Goal: Task Accomplishment & Management: Manage account settings

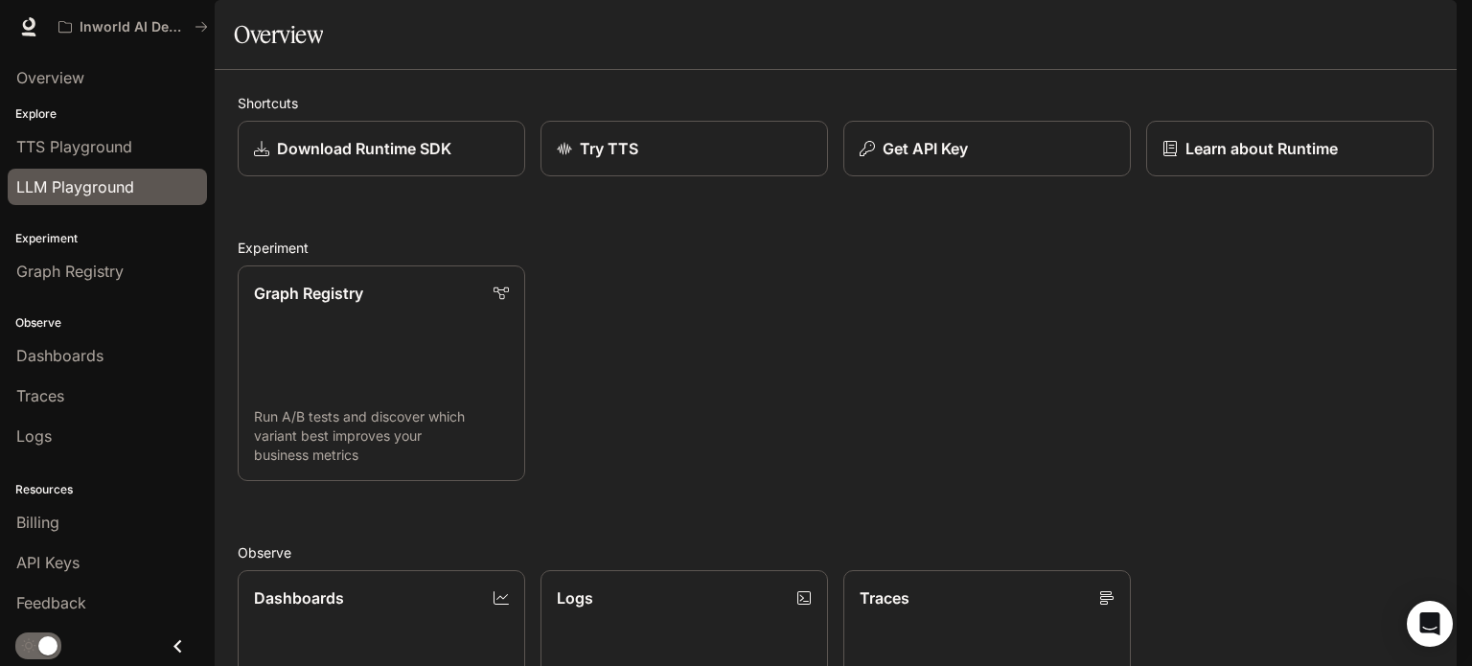
click at [161, 202] on link "LLM Playground" at bounding box center [107, 187] width 199 height 36
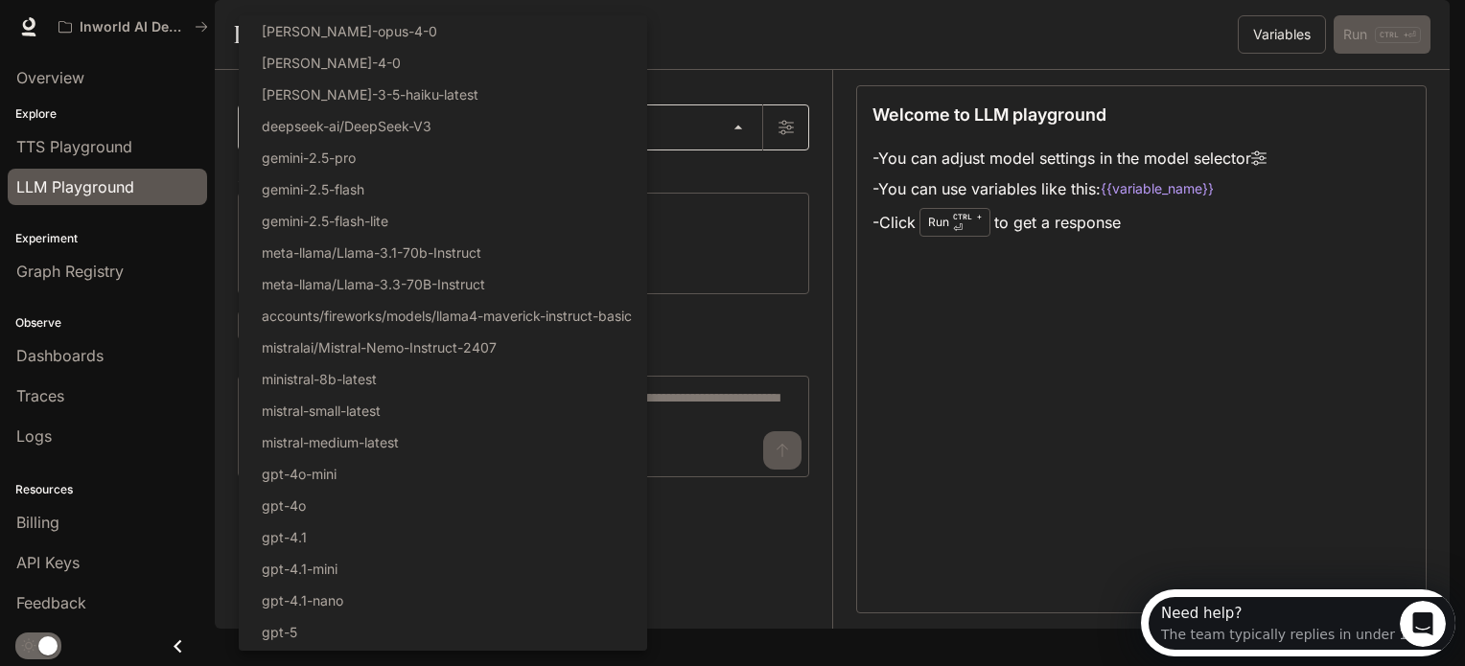
click at [295, 169] on body "Skip to main content Inworld AI Demos Runtime Runtime Documentation Documentati…" at bounding box center [732, 341] width 1465 height 682
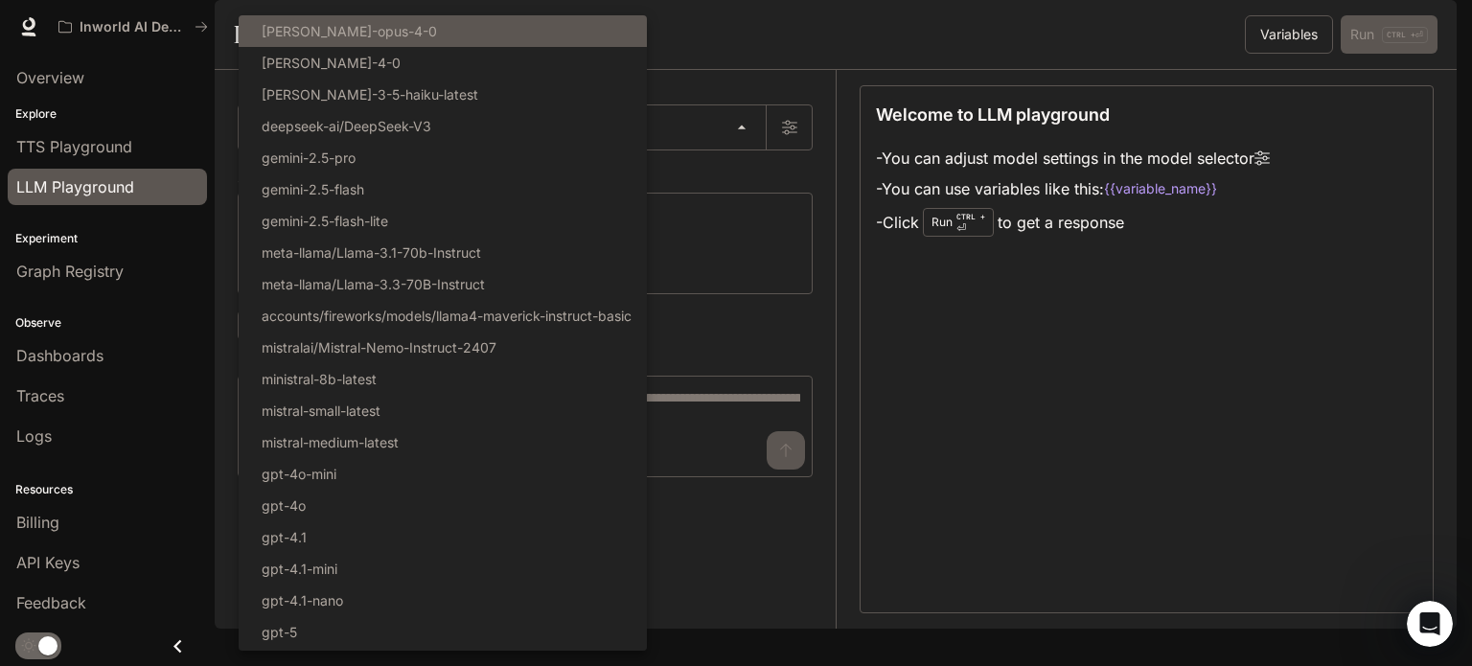
click at [405, 25] on li "claude-opus-4-0" at bounding box center [443, 31] width 408 height 32
type input "**********"
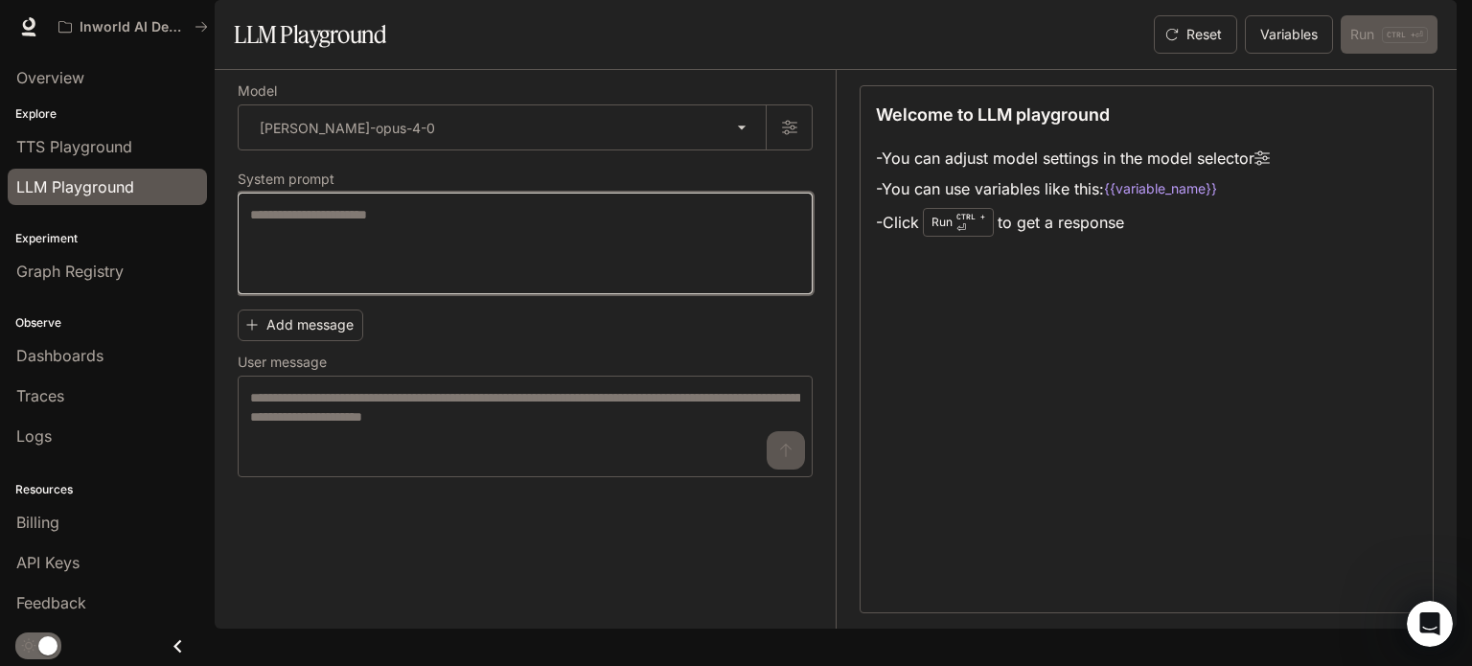
click at [487, 282] on textarea at bounding box center [525, 243] width 550 height 77
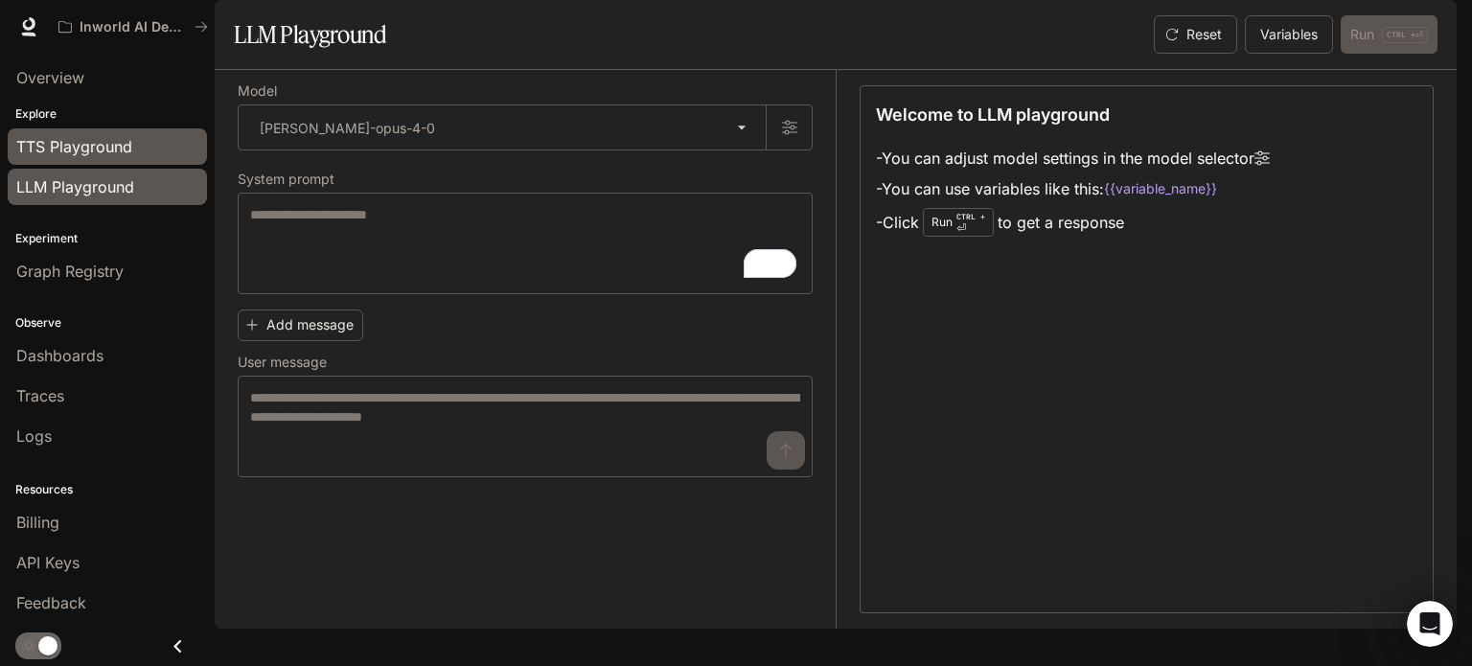
click at [136, 162] on link "TTS Playground" at bounding box center [107, 146] width 199 height 36
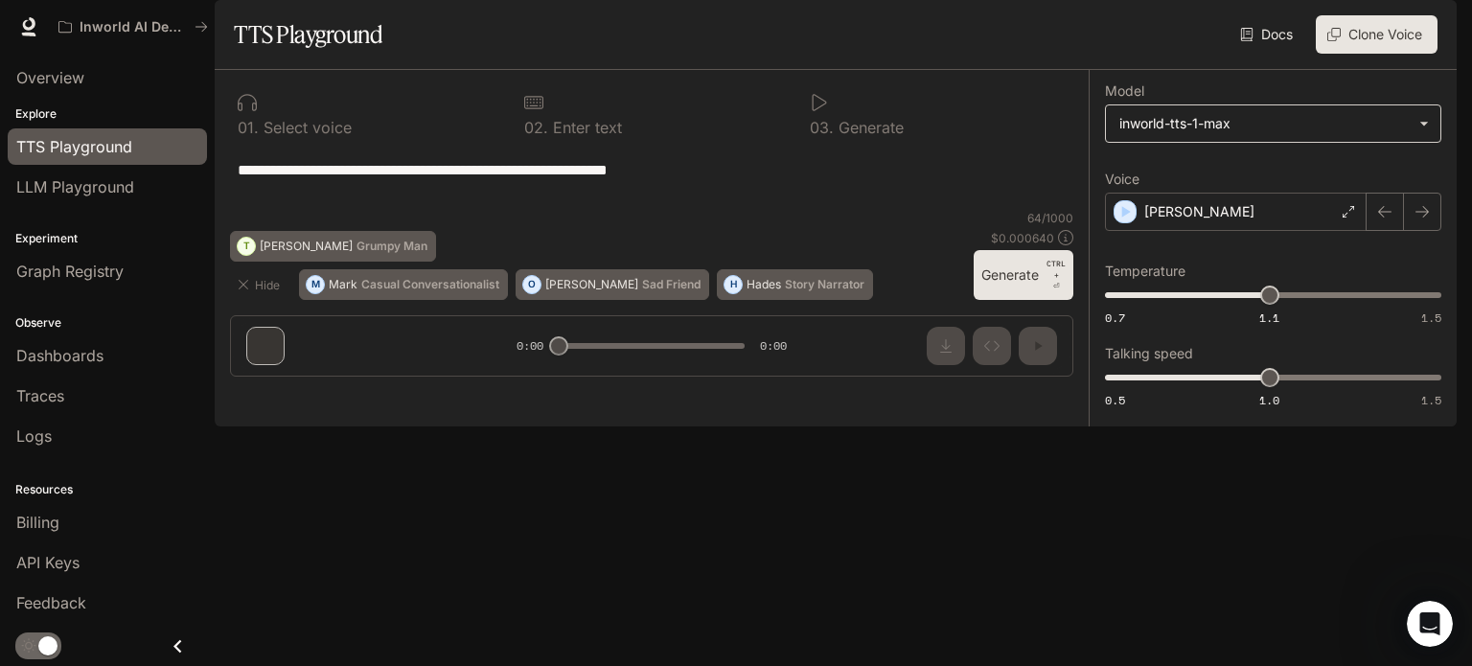
click at [1167, 181] on body "**********" at bounding box center [736, 333] width 1472 height 666
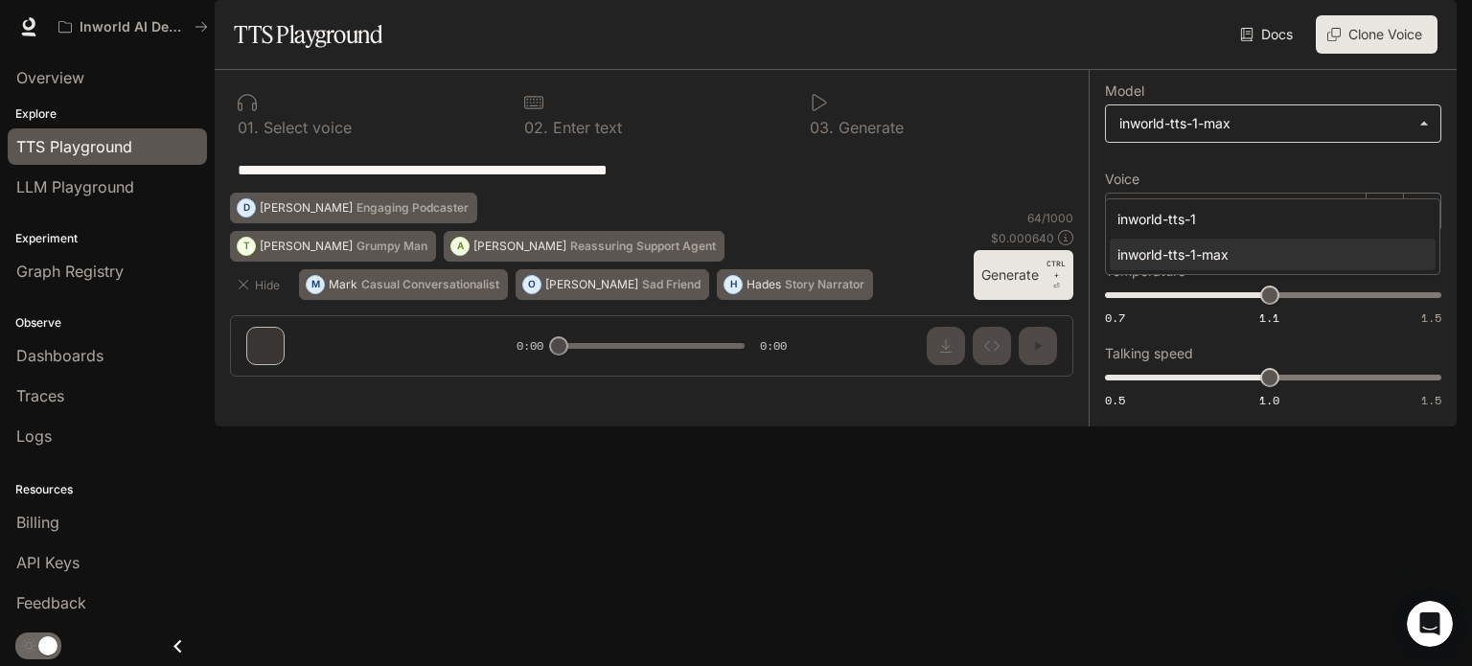
click at [1167, 181] on div at bounding box center [736, 333] width 1472 height 666
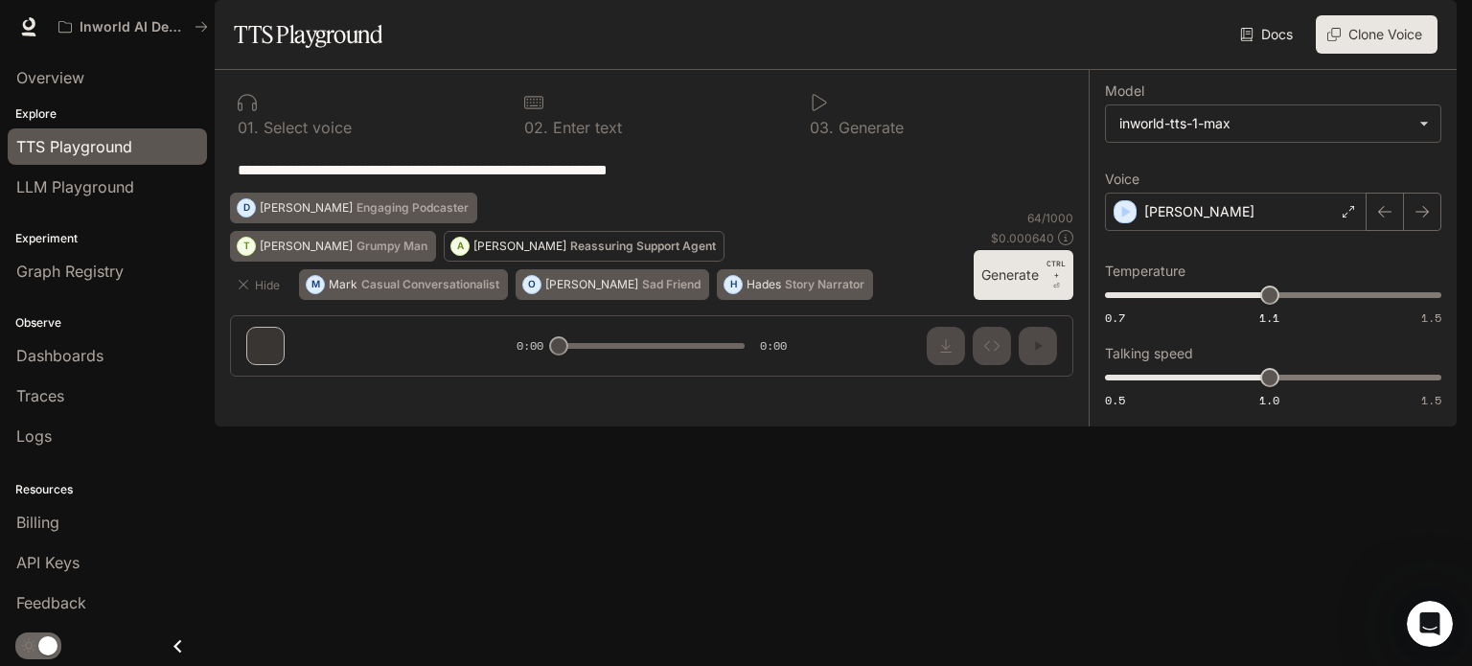
click at [587, 252] on p "Reassuring Support Agent" at bounding box center [643, 247] width 146 height 12
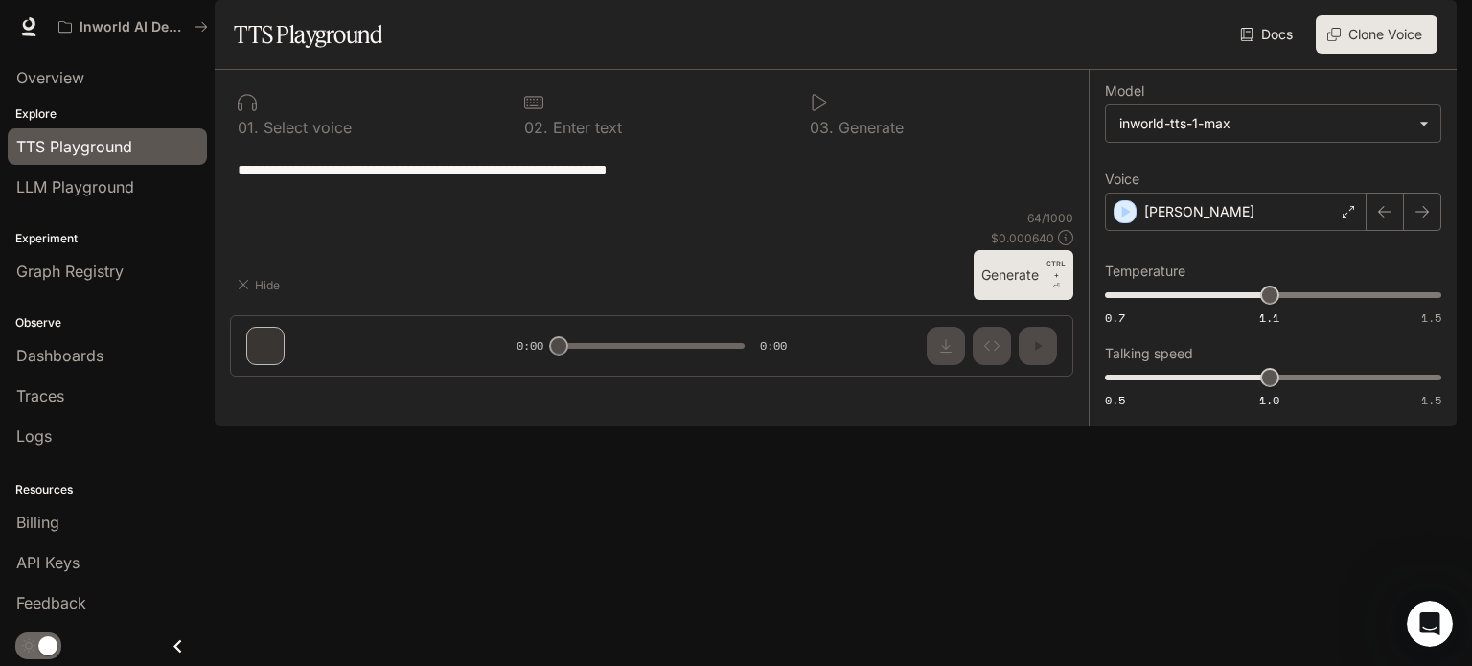
type textarea "**********"
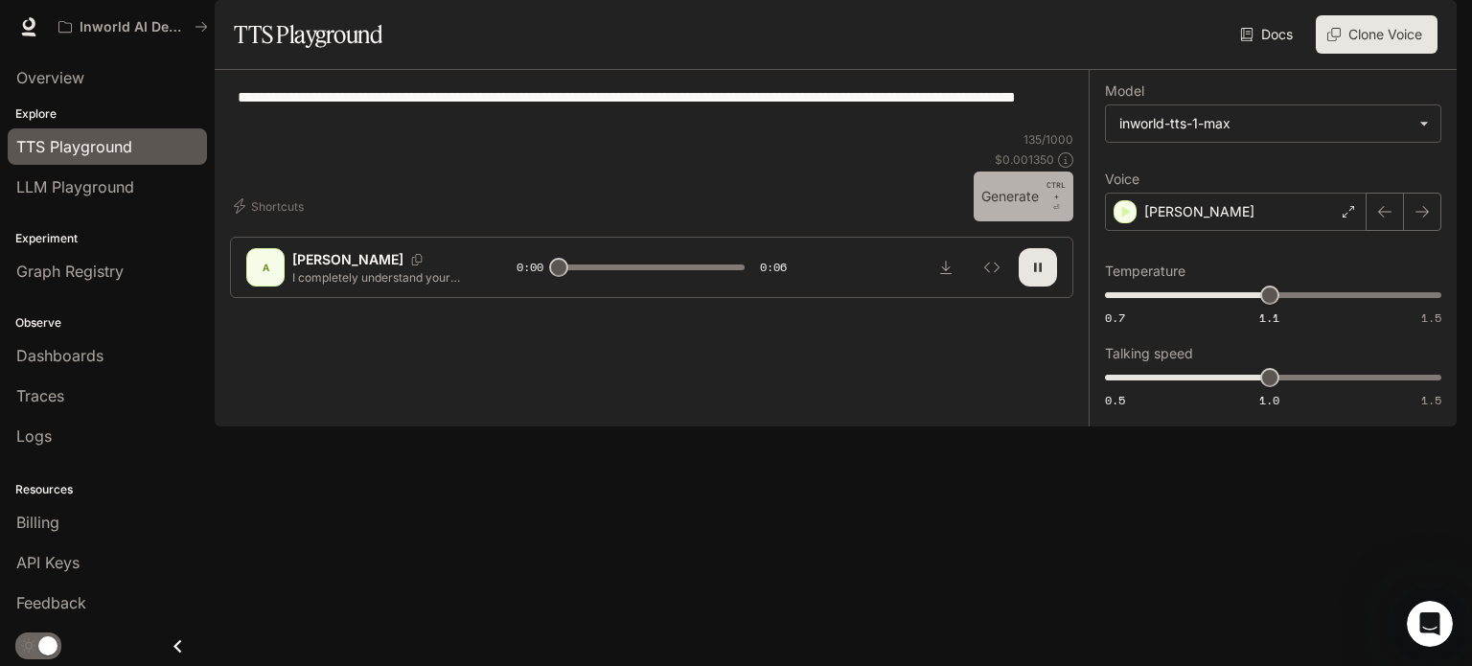
click at [1035, 221] on button "Generate CTRL + ⏎" at bounding box center [1024, 197] width 100 height 50
type input "*"
drag, startPoint x: 376, startPoint y: 168, endPoint x: 184, endPoint y: 137, distance: 194.1
click at [215, 137] on main "**********" at bounding box center [836, 213] width 1242 height 427
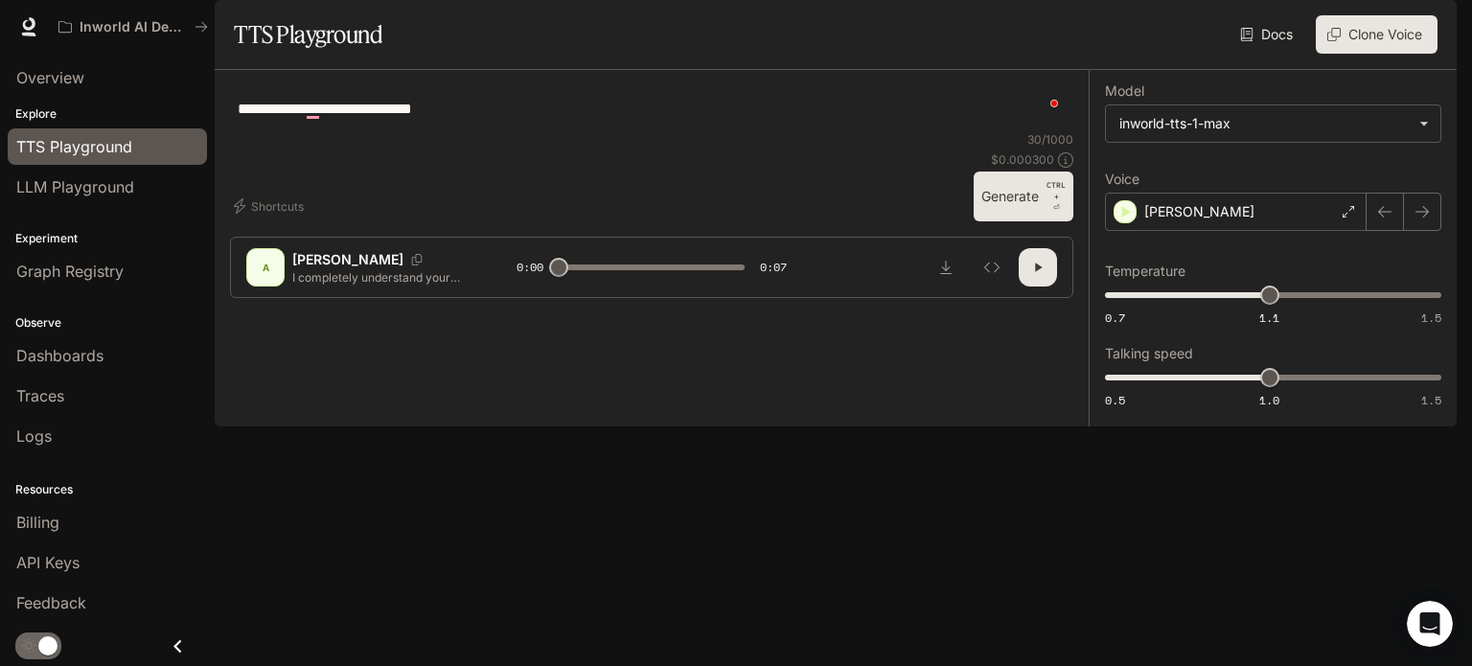
type textarea "**********"
click at [993, 221] on div "30 / 1000 $ 0.000300 Generate CTRL + ⏎" at bounding box center [1024, 176] width 100 height 90
click at [995, 221] on button "Generate CTRL + ⏎" at bounding box center [1024, 197] width 100 height 50
click at [1051, 287] on button "button" at bounding box center [1038, 267] width 38 height 38
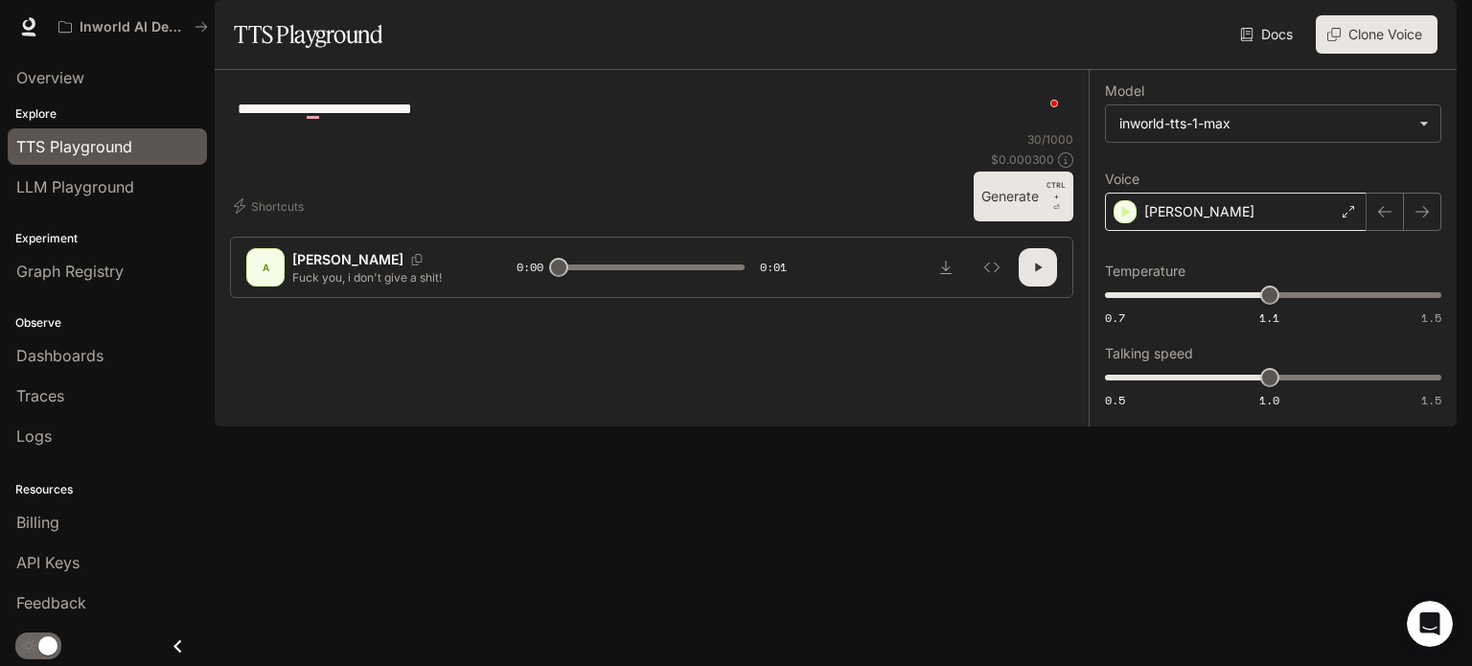
click at [1250, 231] on div "Ashley" at bounding box center [1236, 212] width 262 height 38
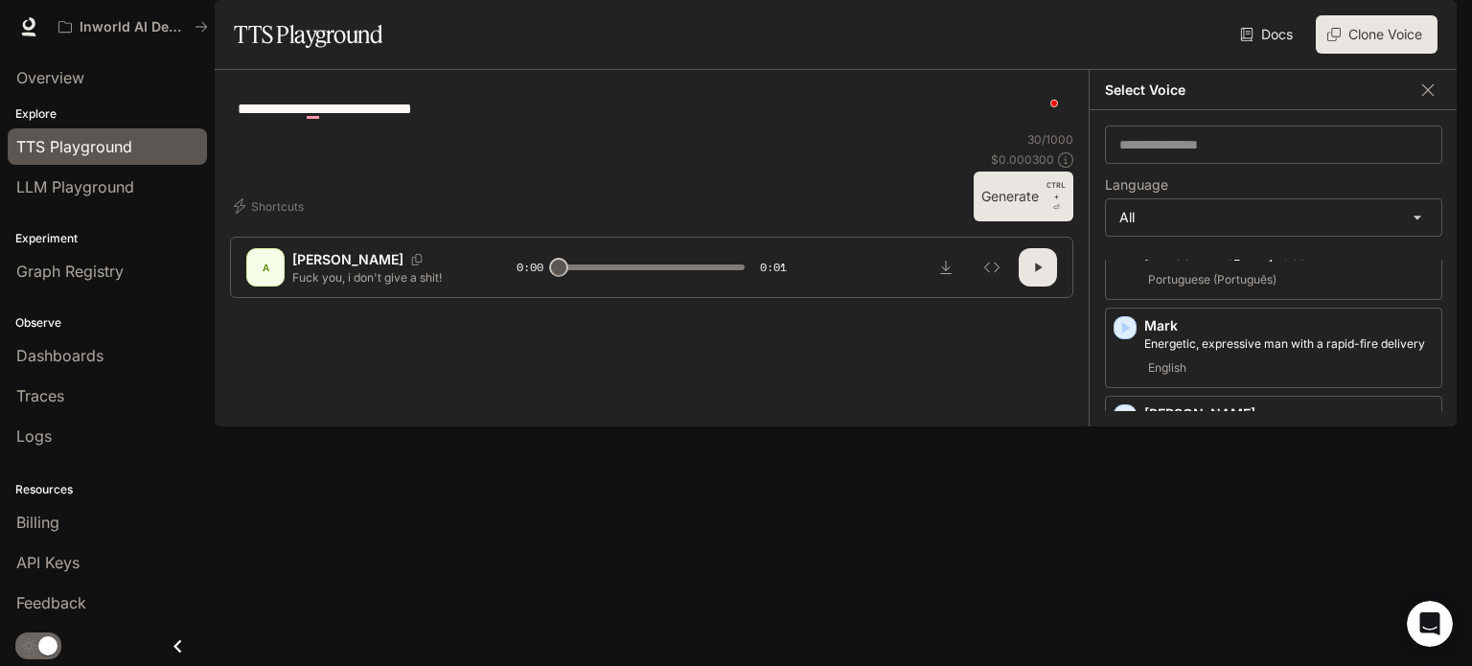
scroll to position [2592, 0]
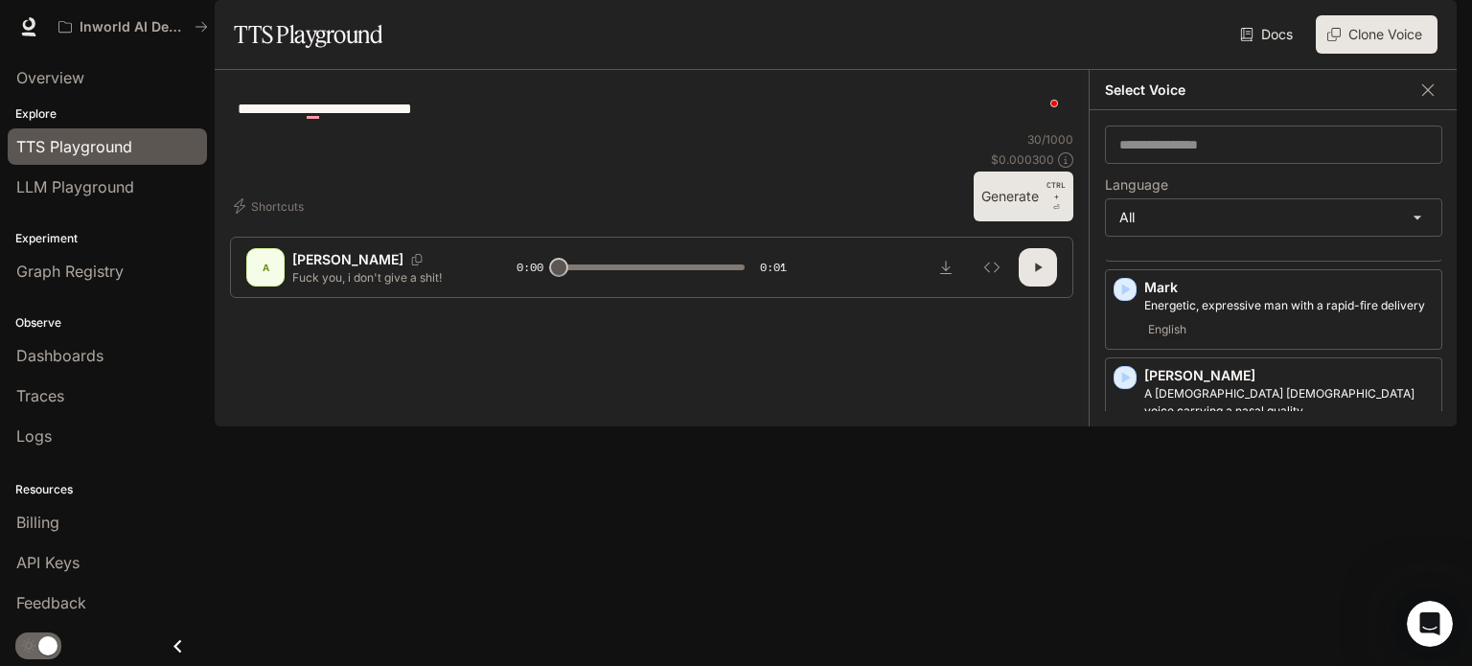
click at [1353, 529] on div "Spanish (Español)" at bounding box center [1288, 540] width 289 height 23
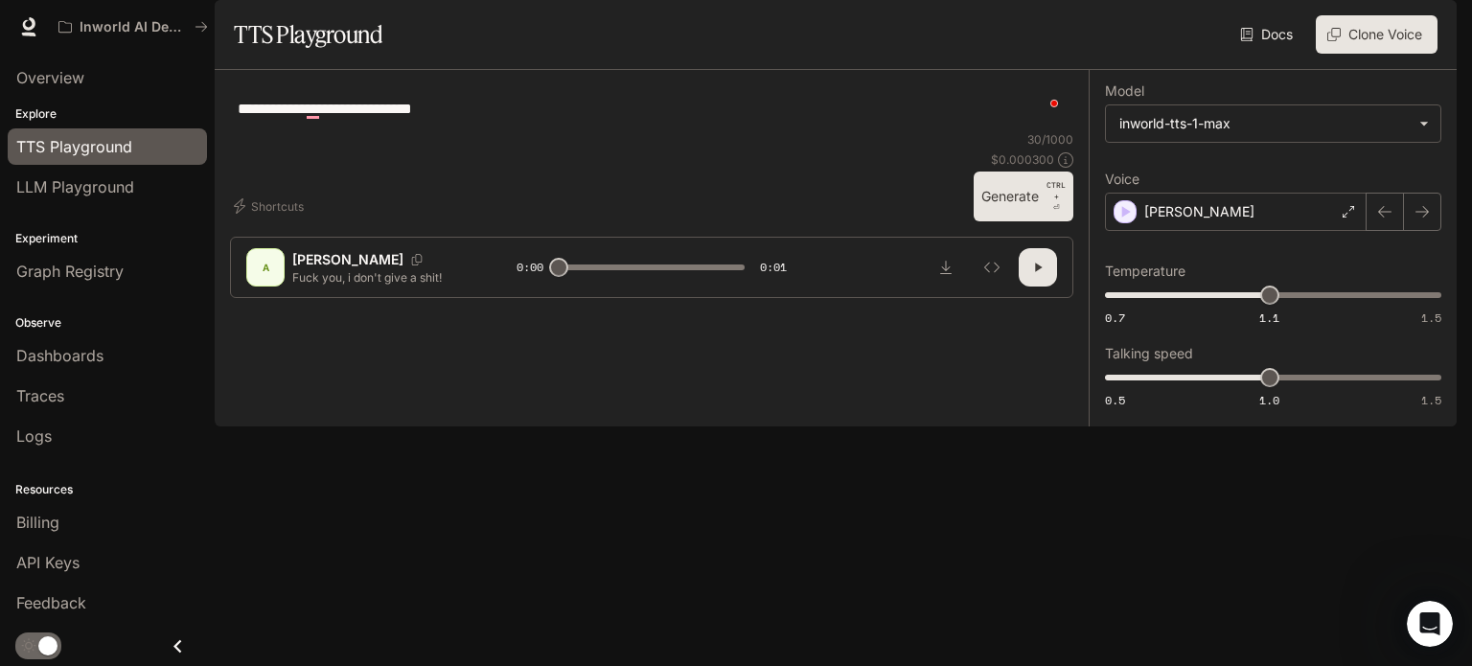
click at [1031, 275] on icon "button" at bounding box center [1037, 267] width 15 height 15
click at [1035, 221] on button "Generate CTRL + ⏎" at bounding box center [1024, 197] width 100 height 50
type input "*"
type input "***"
drag, startPoint x: 1273, startPoint y: 348, endPoint x: 1471, endPoint y: 353, distance: 198.5
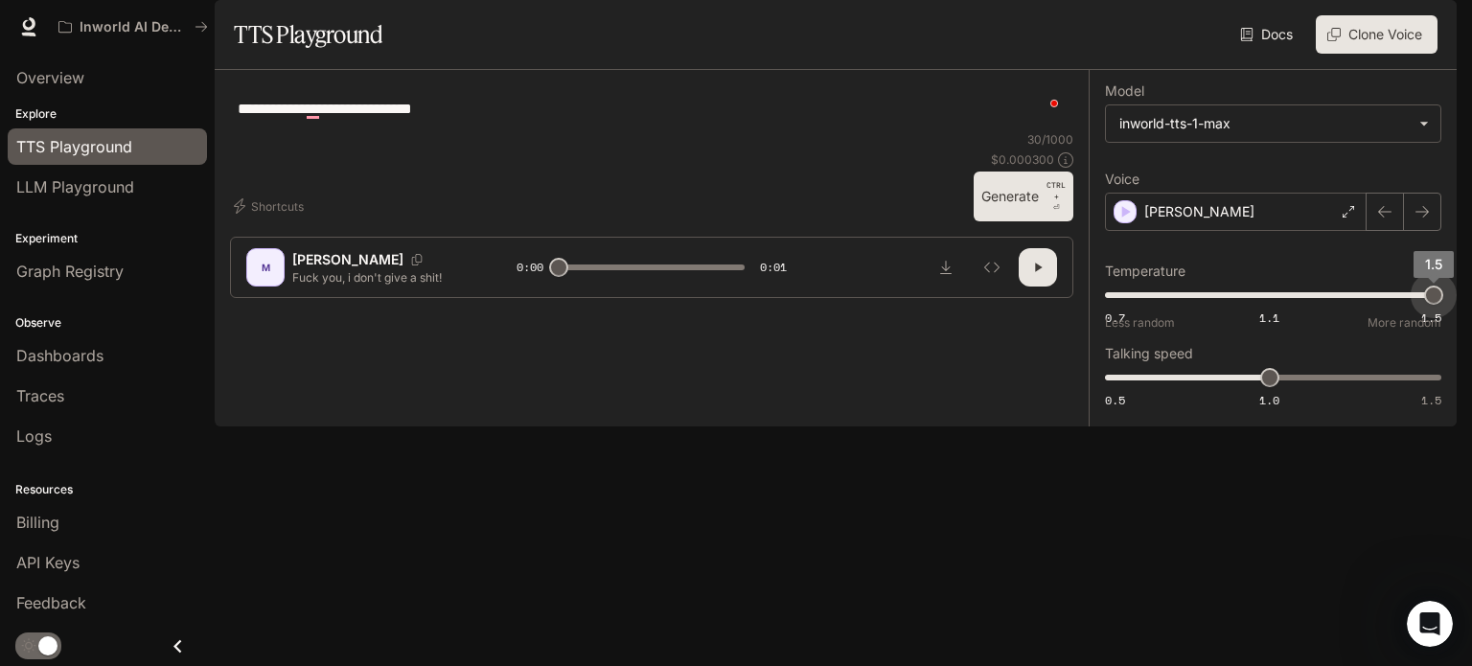
click at [1471, 353] on div "**********" at bounding box center [736, 333] width 1472 height 666
click at [1013, 221] on button "Generate CTRL + ⏎" at bounding box center [1024, 197] width 100 height 50
click at [1045, 275] on icon "button" at bounding box center [1037, 267] width 15 height 15
click at [1277, 231] on div "Miguel" at bounding box center [1236, 212] width 262 height 38
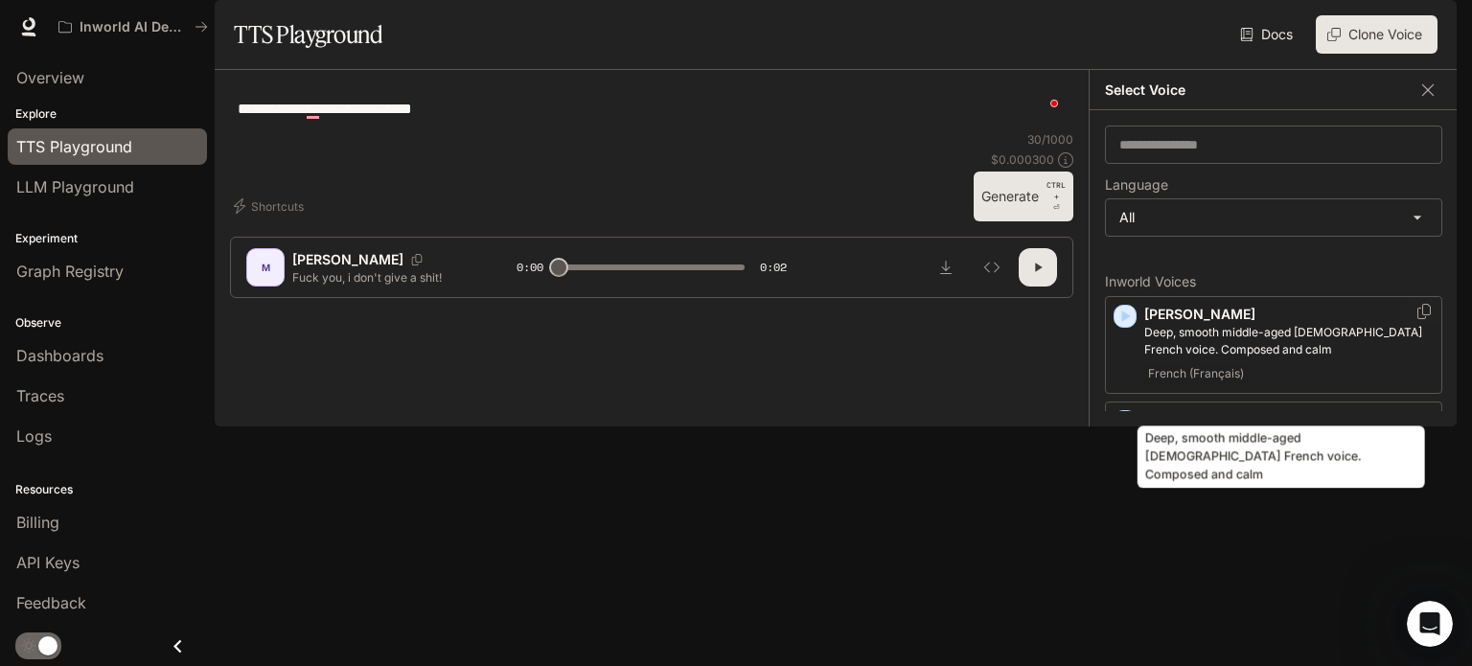
click at [1317, 358] on p "Deep, smooth middle-aged male French voice. Composed and calm" at bounding box center [1288, 341] width 289 height 35
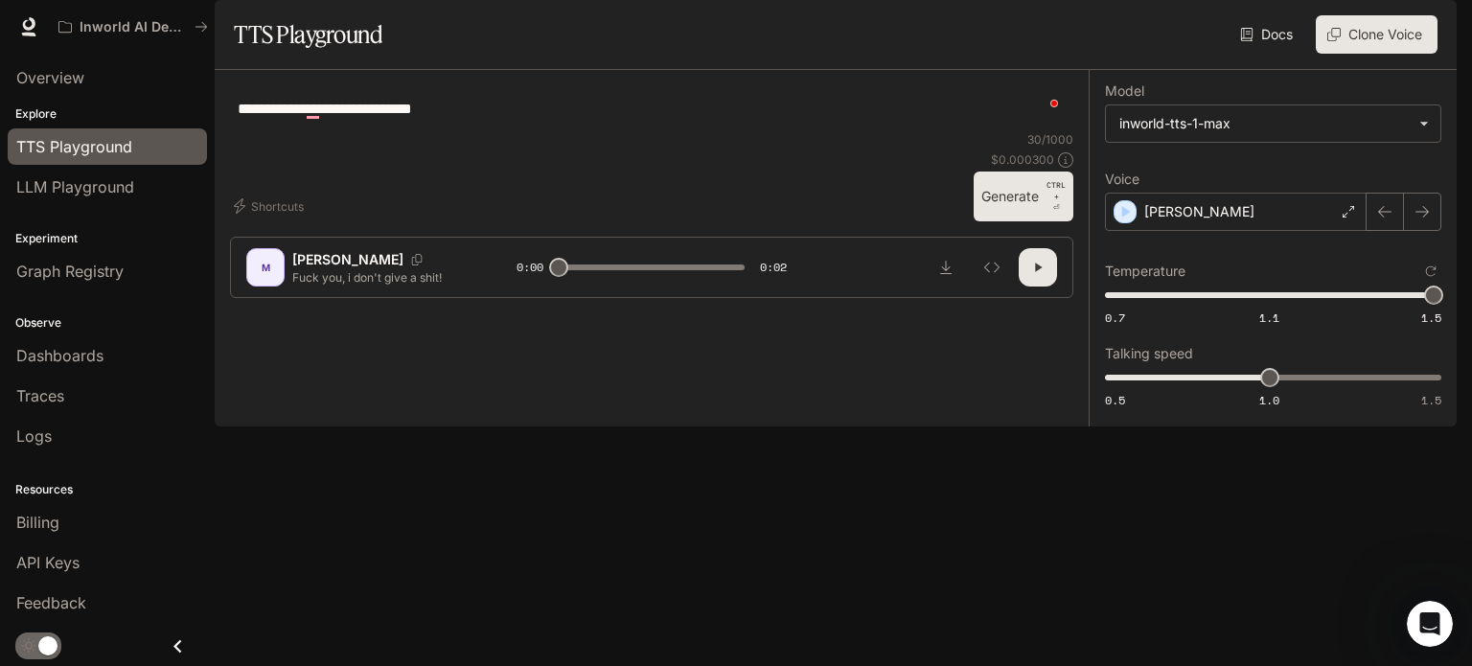
click at [1050, 214] on p "CTRL + ⏎" at bounding box center [1056, 196] width 19 height 35
click at [1037, 275] on icon "button" at bounding box center [1037, 267] width 15 height 15
click at [1037, 272] on icon "button" at bounding box center [1038, 268] width 7 height 9
type input "*"
click at [1384, 54] on button "Clone Voice" at bounding box center [1377, 34] width 122 height 38
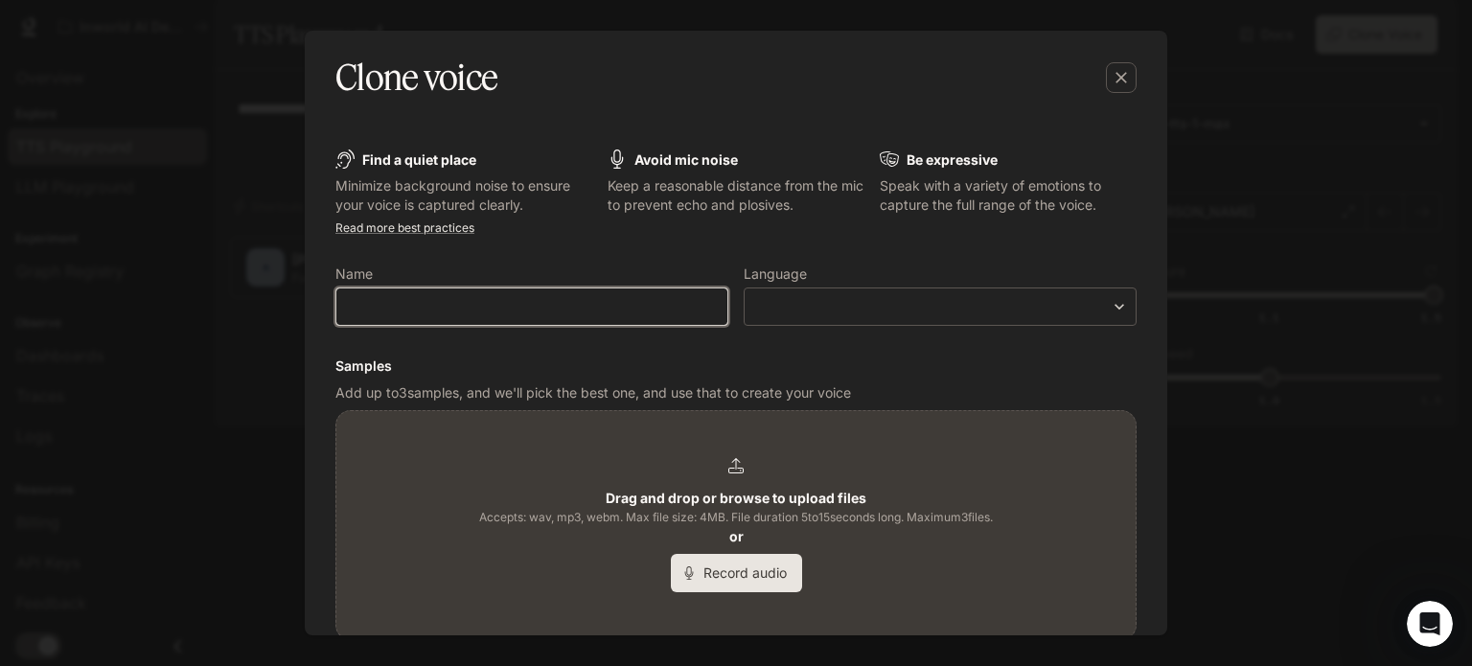
click at [582, 316] on input "text" at bounding box center [531, 306] width 391 height 19
click at [837, 410] on div "Drag and drop or browse to upload files Accepts: wav, mp3, webm. Max file size:…" at bounding box center [735, 525] width 801 height 230
click at [478, 310] on input "text" at bounding box center [531, 306] width 391 height 19
type input "***"
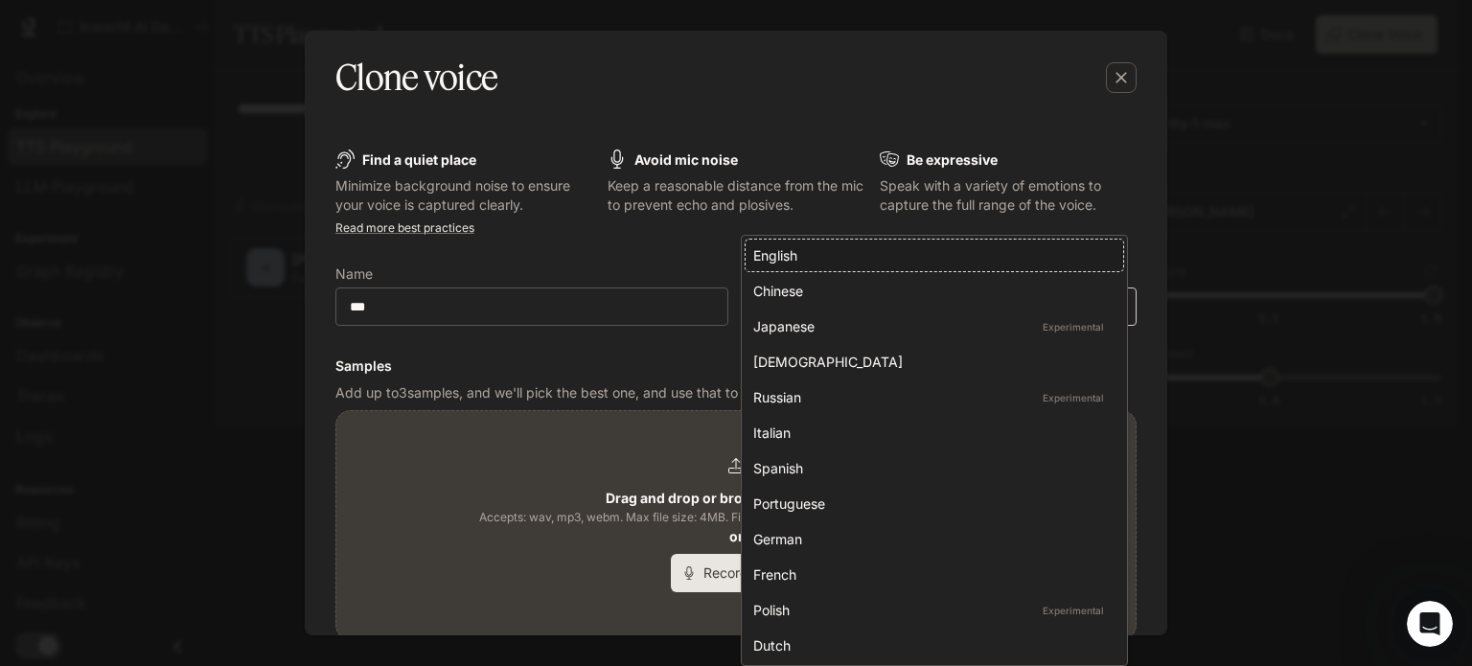
click at [853, 315] on body "**********" at bounding box center [736, 333] width 1472 height 666
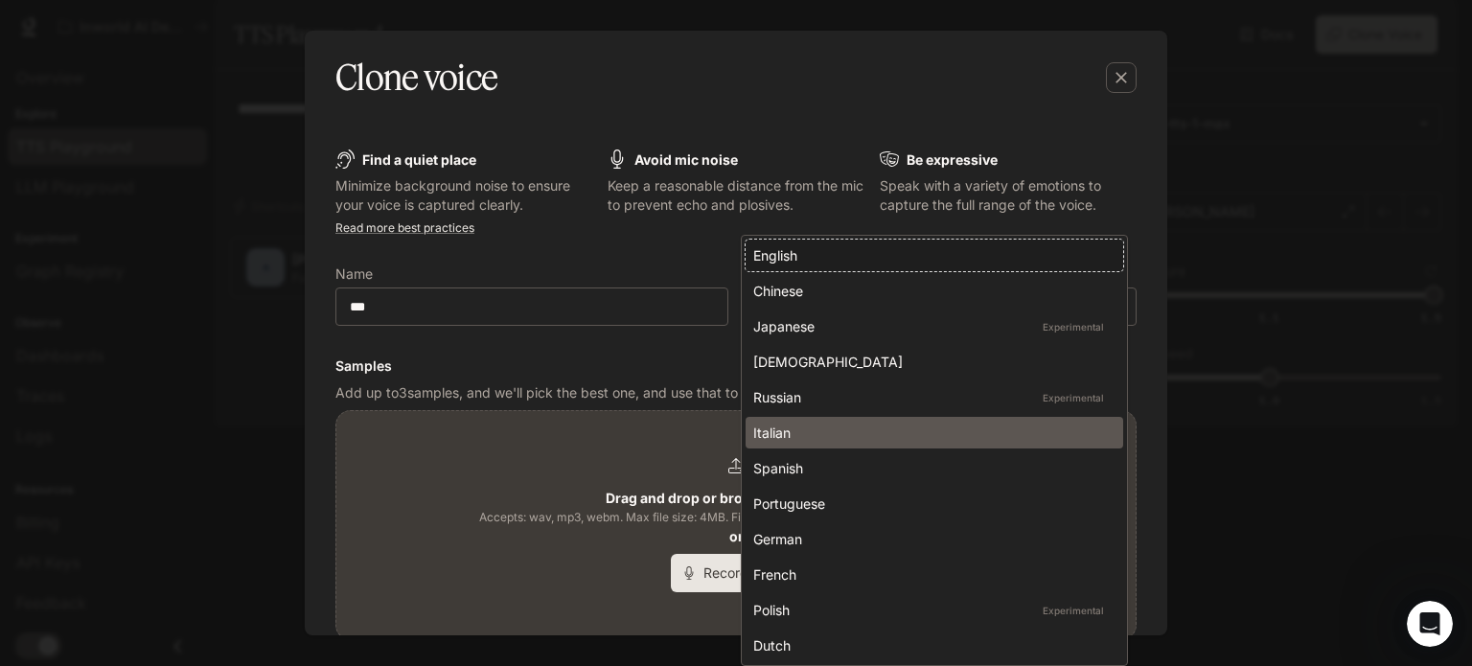
click at [823, 432] on div "Italian" at bounding box center [930, 433] width 355 height 20
type input "*****"
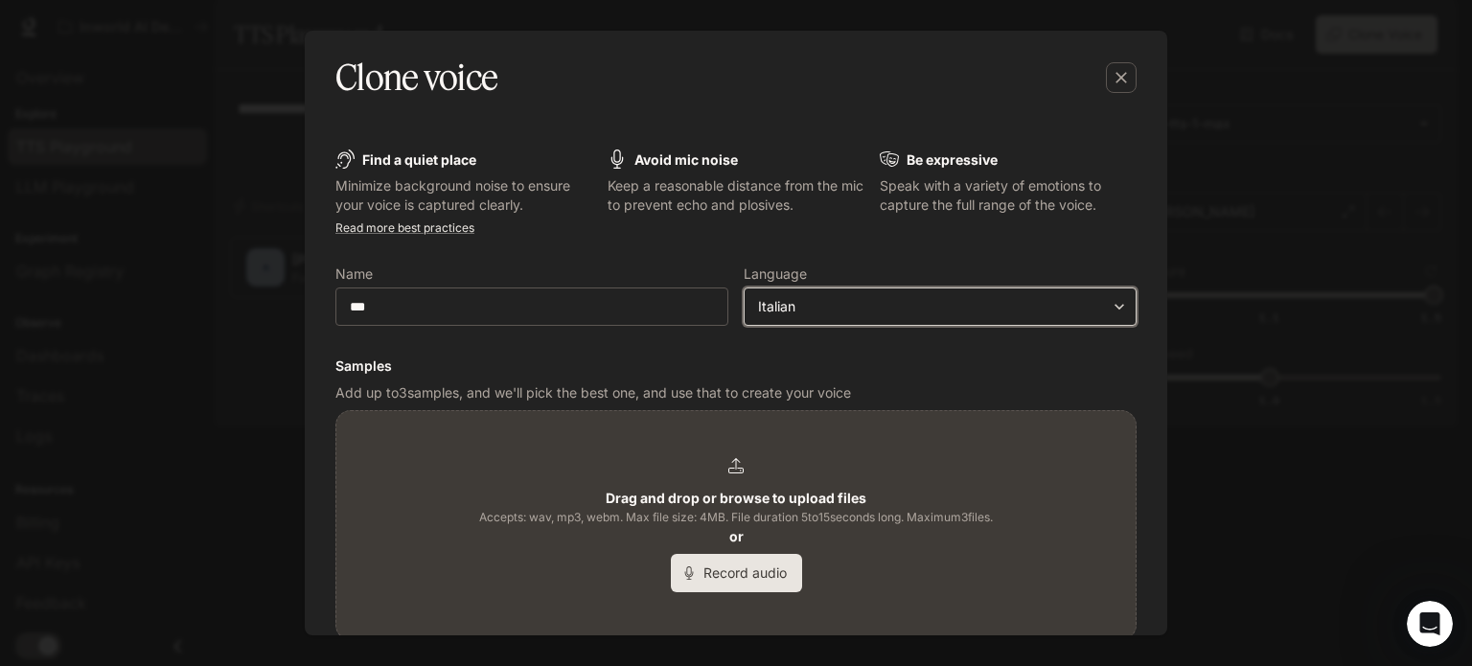
scroll to position [196, 0]
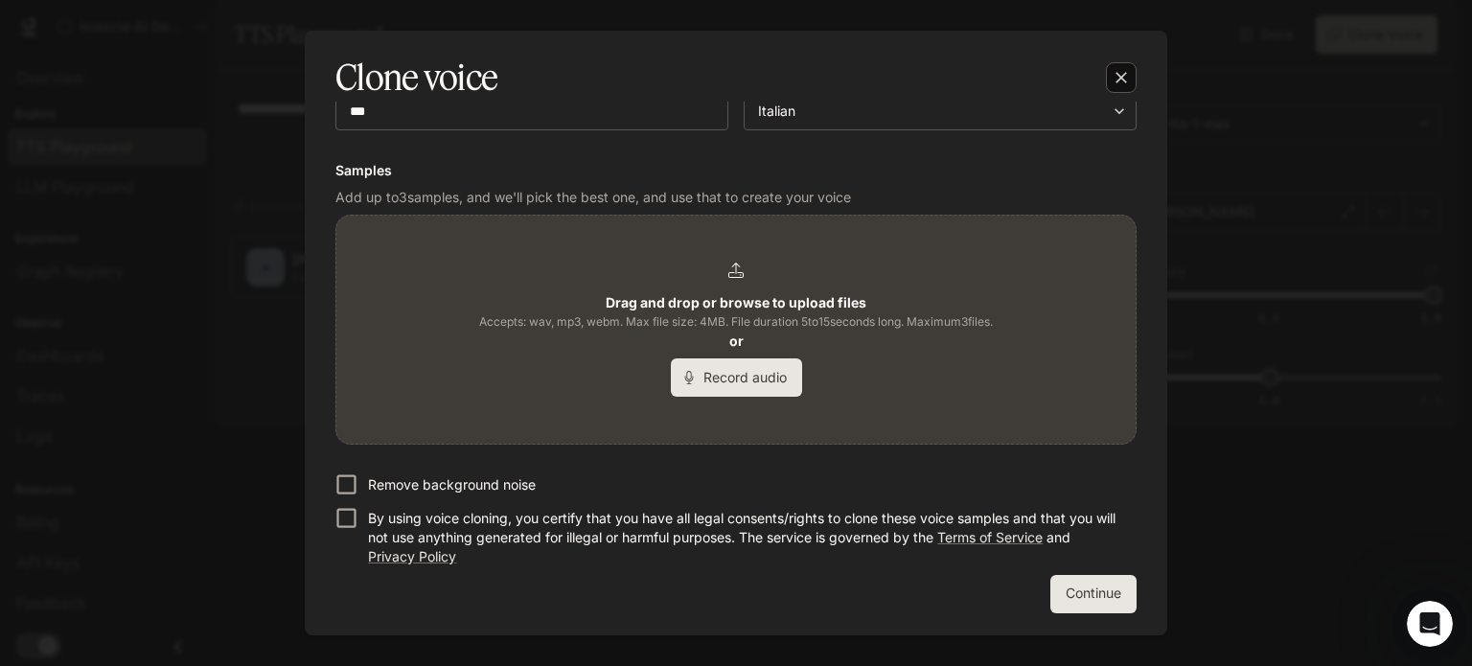
click at [1135, 72] on div "button" at bounding box center [1121, 77] width 31 height 31
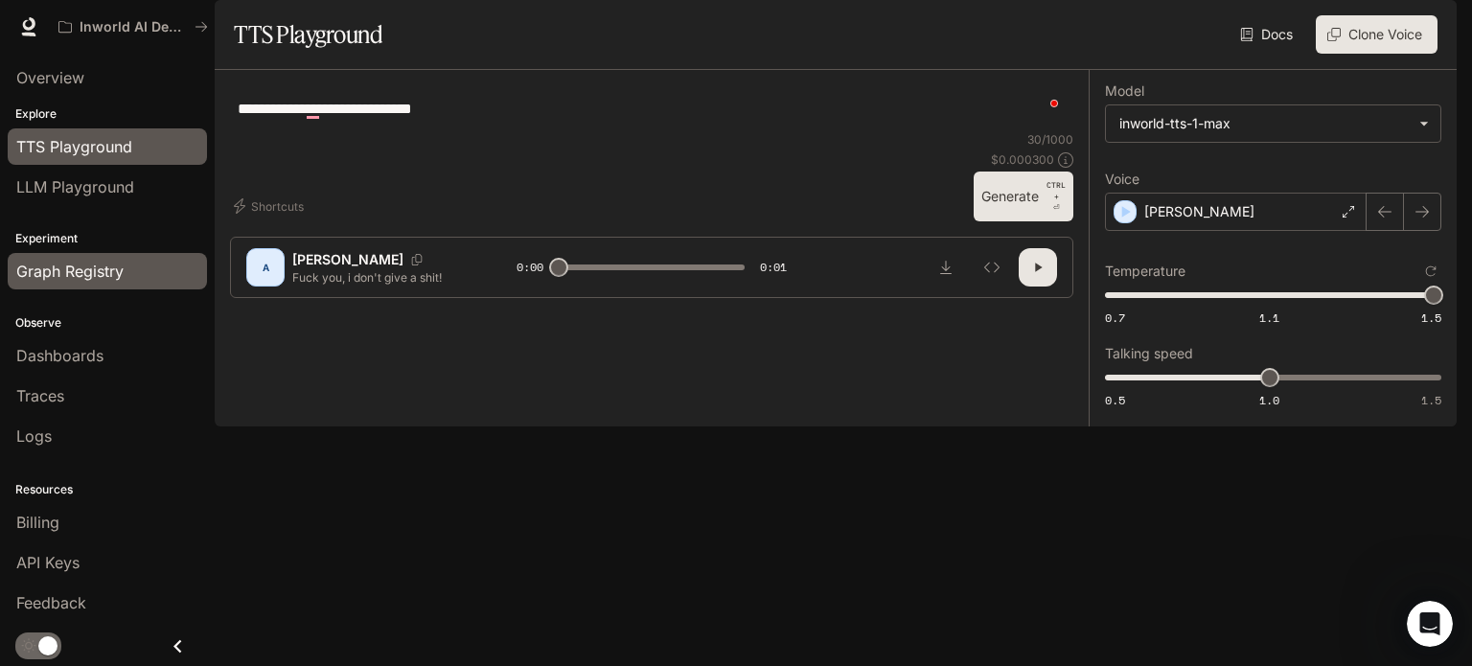
click at [109, 261] on span "Graph Registry" at bounding box center [69, 271] width 107 height 23
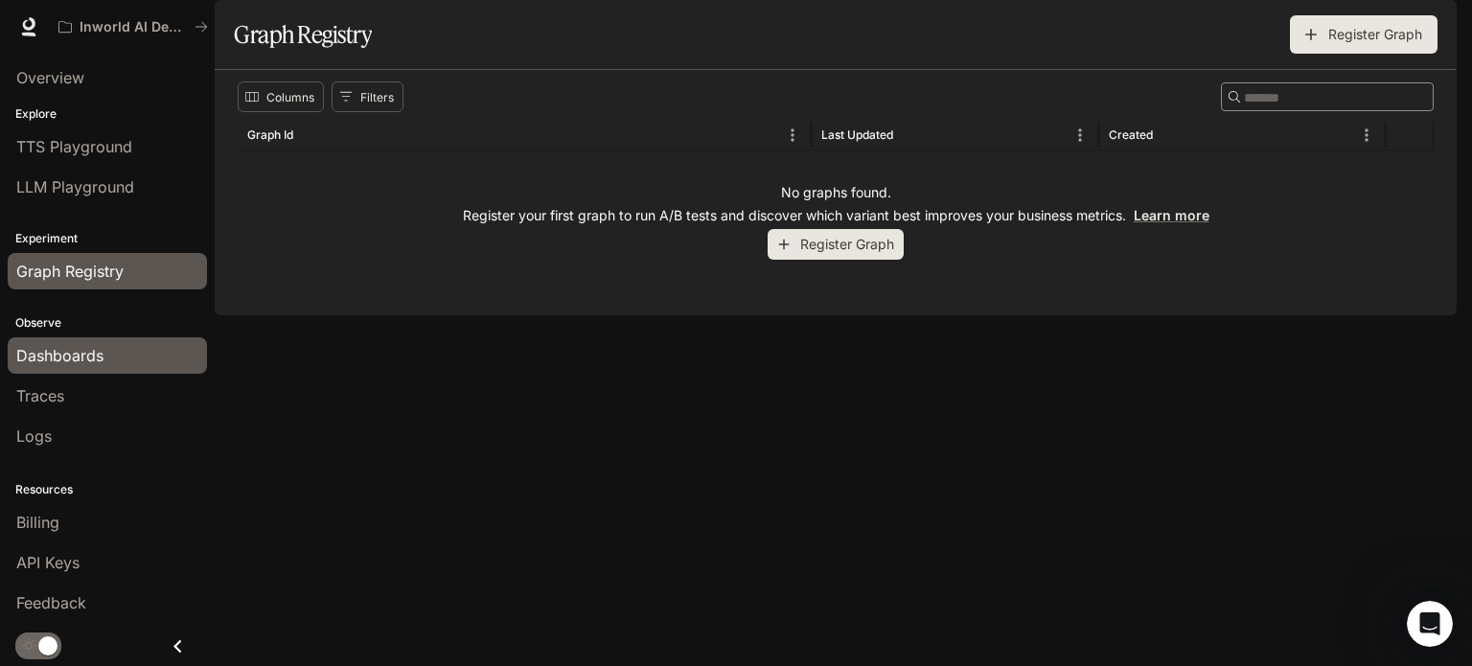
click at [127, 370] on link "Dashboards" at bounding box center [107, 355] width 199 height 36
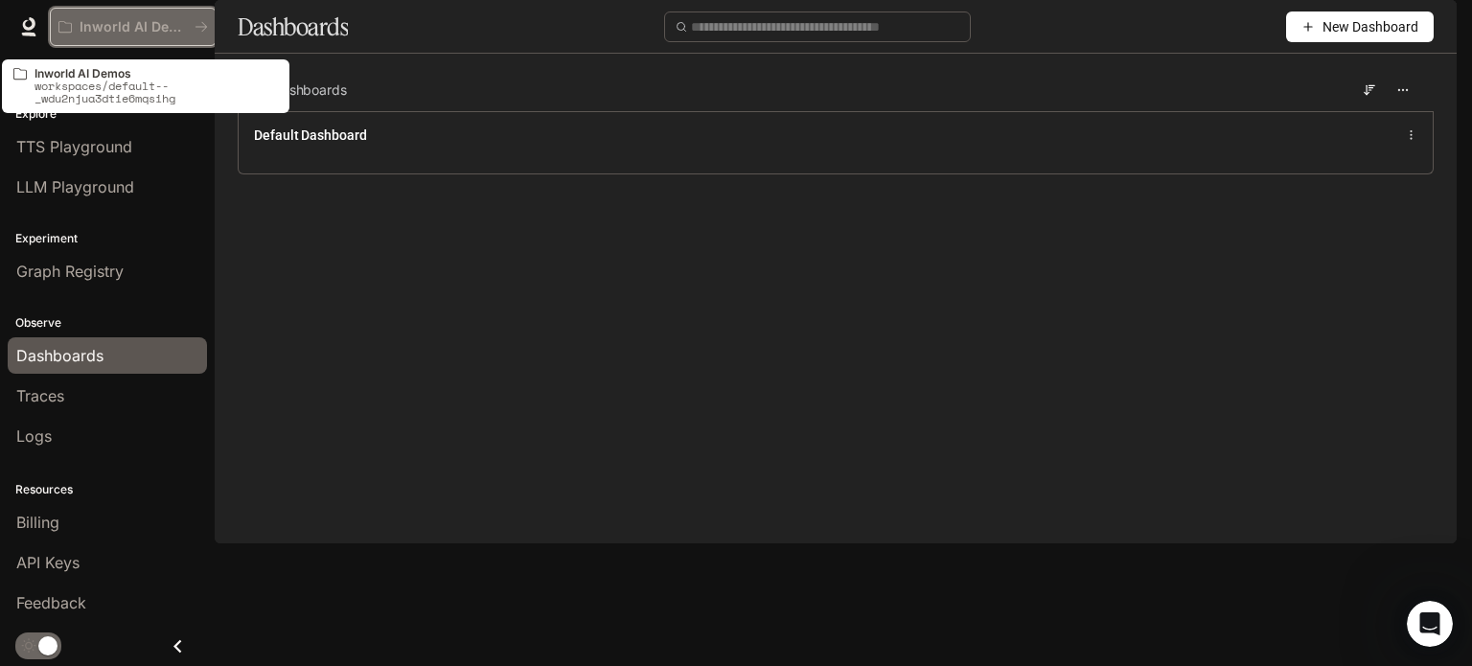
click at [127, 28] on p "Inworld AI Demos" at bounding box center [133, 27] width 107 height 16
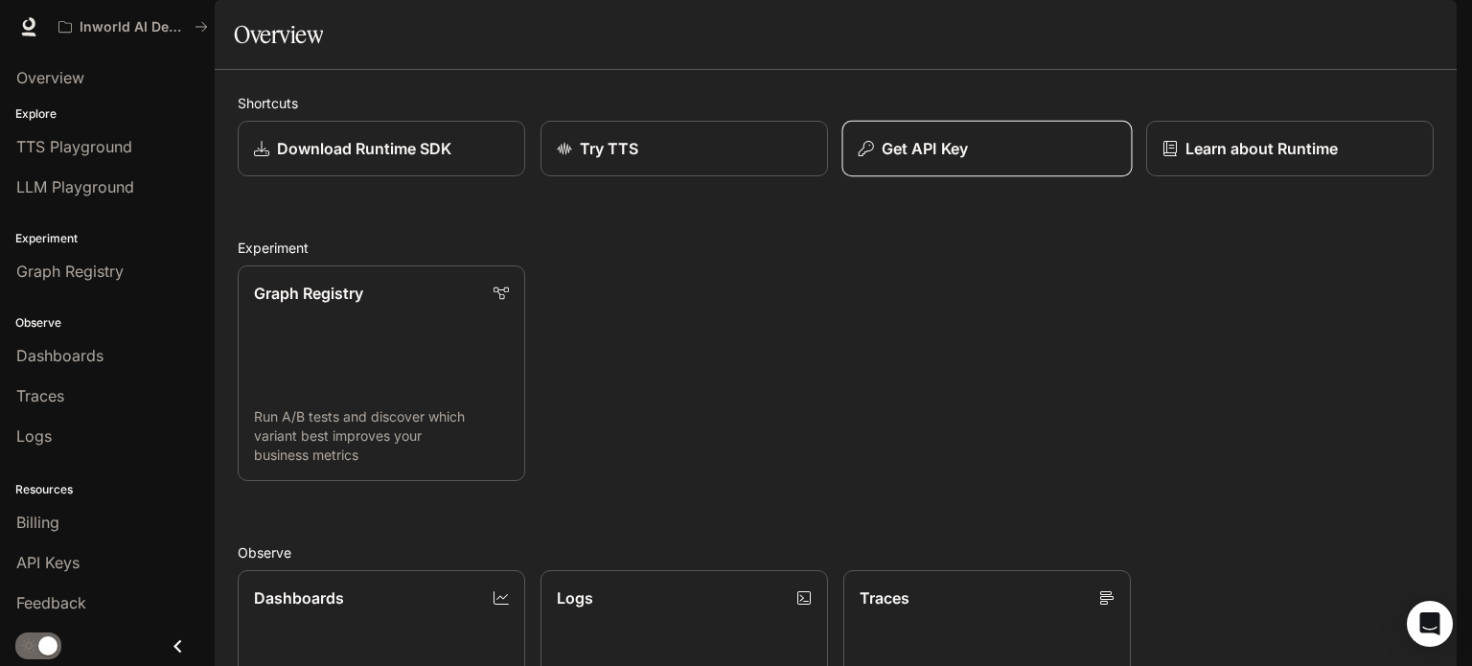
click at [951, 160] on p "Get API Key" at bounding box center [925, 148] width 86 height 23
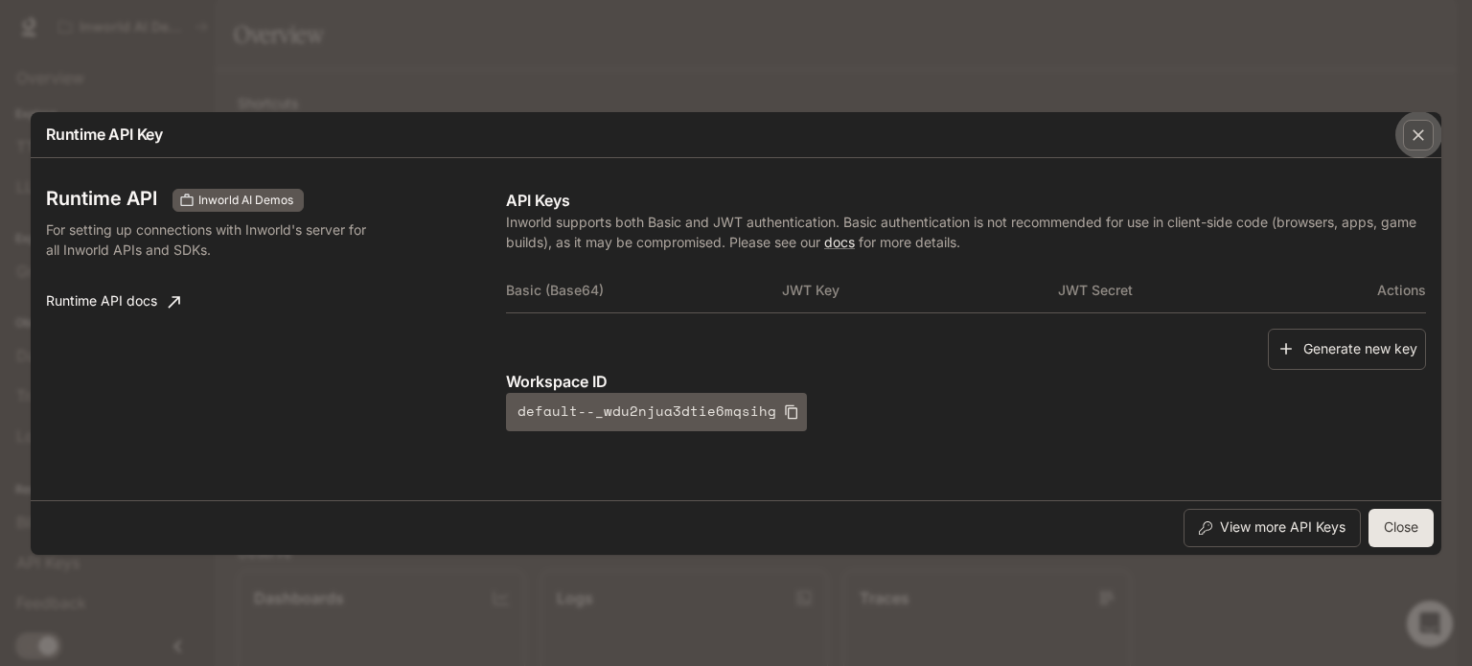
click at [1422, 145] on div "button" at bounding box center [1418, 135] width 31 height 31
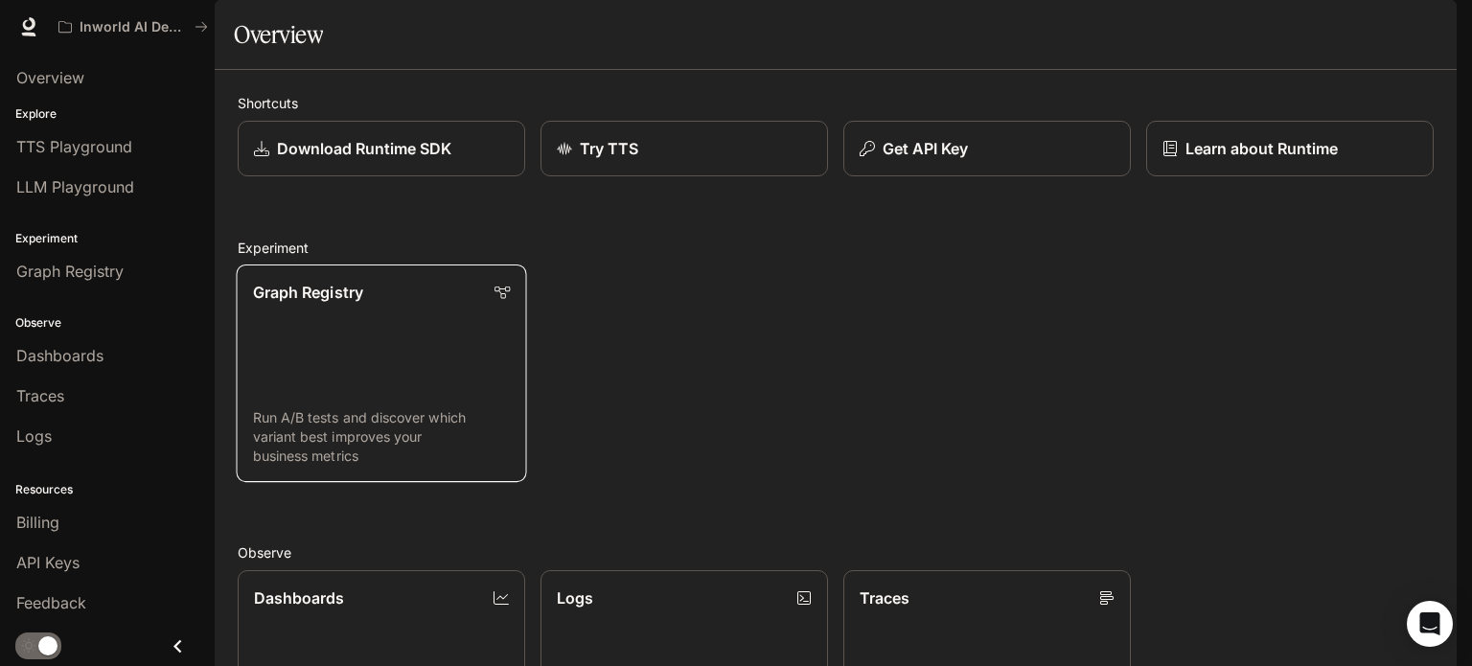
scroll to position [395, 0]
click at [656, 569] on link "Logs Search and filter system logs" at bounding box center [685, 678] width 290 height 218
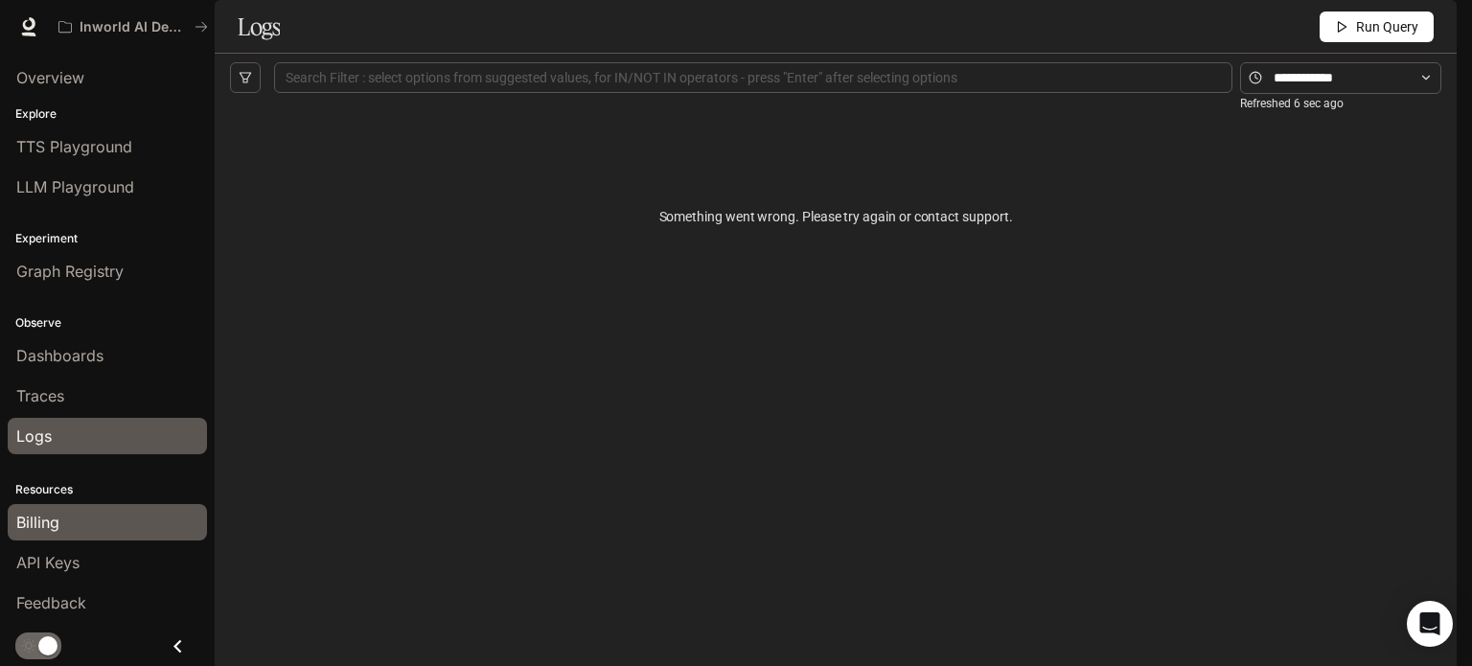
click at [93, 529] on div "Billing" at bounding box center [107, 522] width 182 height 23
